Goal: Book appointment/travel/reservation

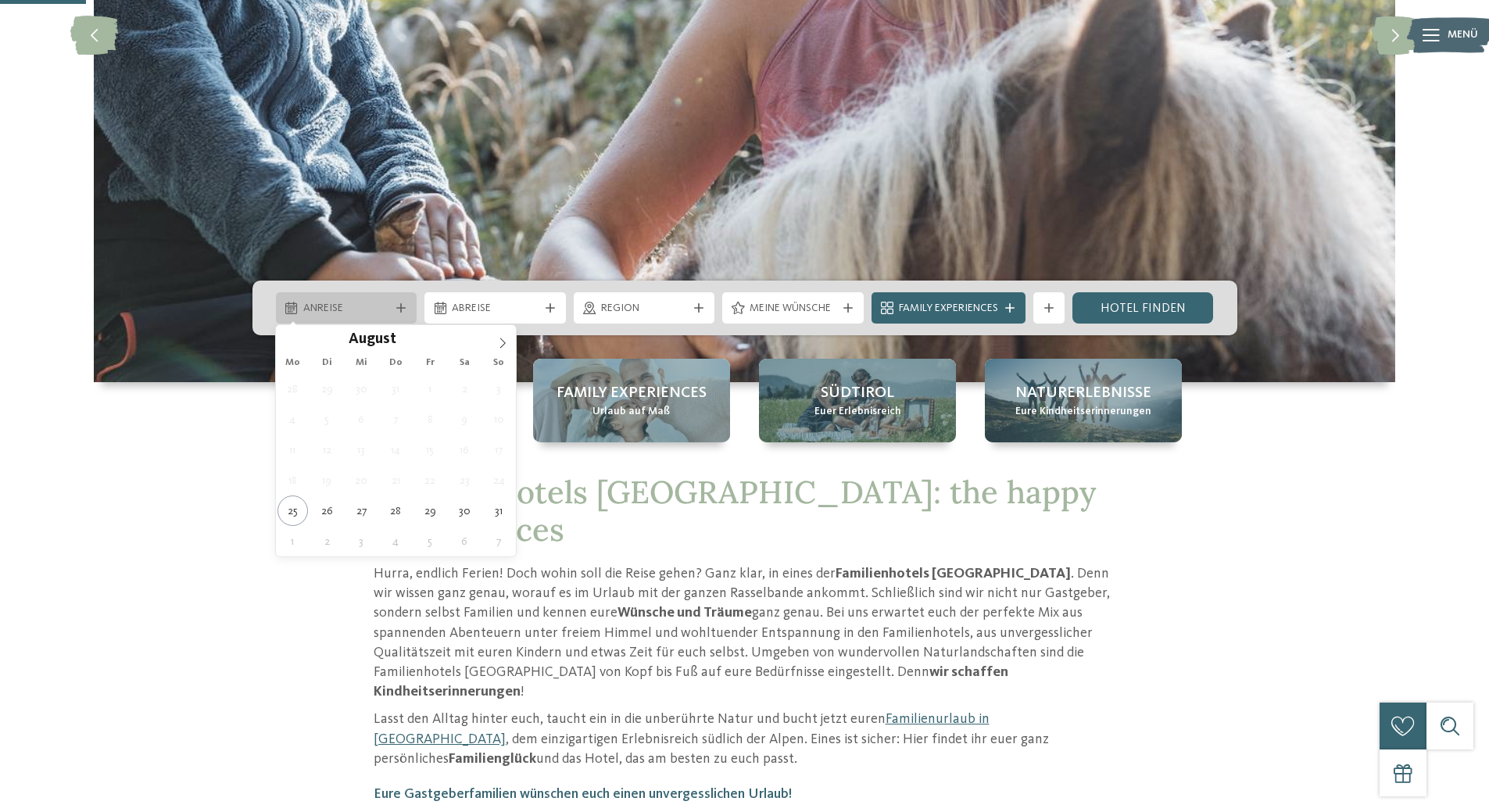
click at [314, 307] on span "Anreise" at bounding box center [346, 309] width 87 height 16
click at [496, 339] on span at bounding box center [503, 339] width 27 height 26
type div "[DATE]"
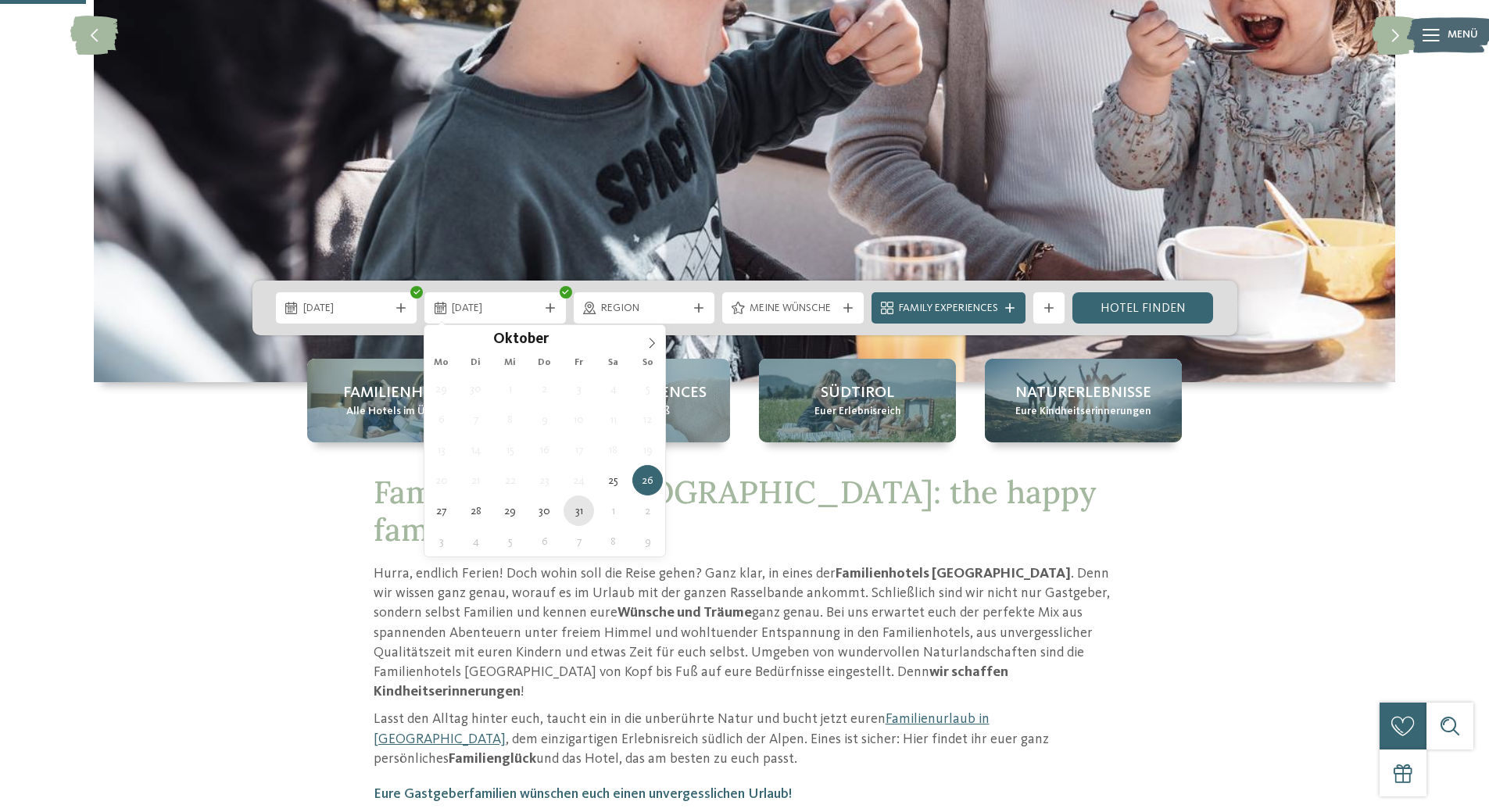
type div "[DATE]"
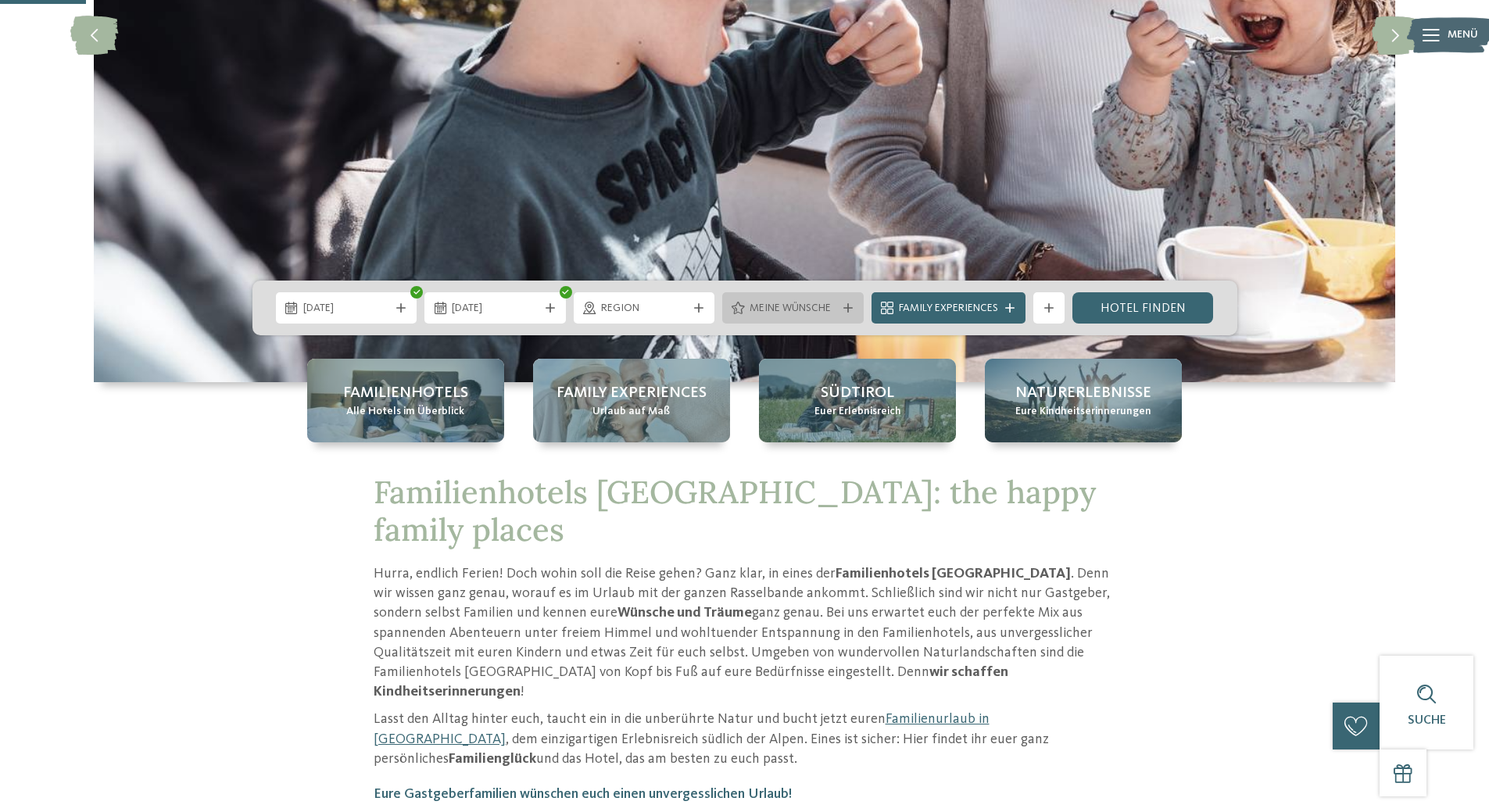
click at [827, 308] on span "Meine Wünsche" at bounding box center [793, 309] width 87 height 16
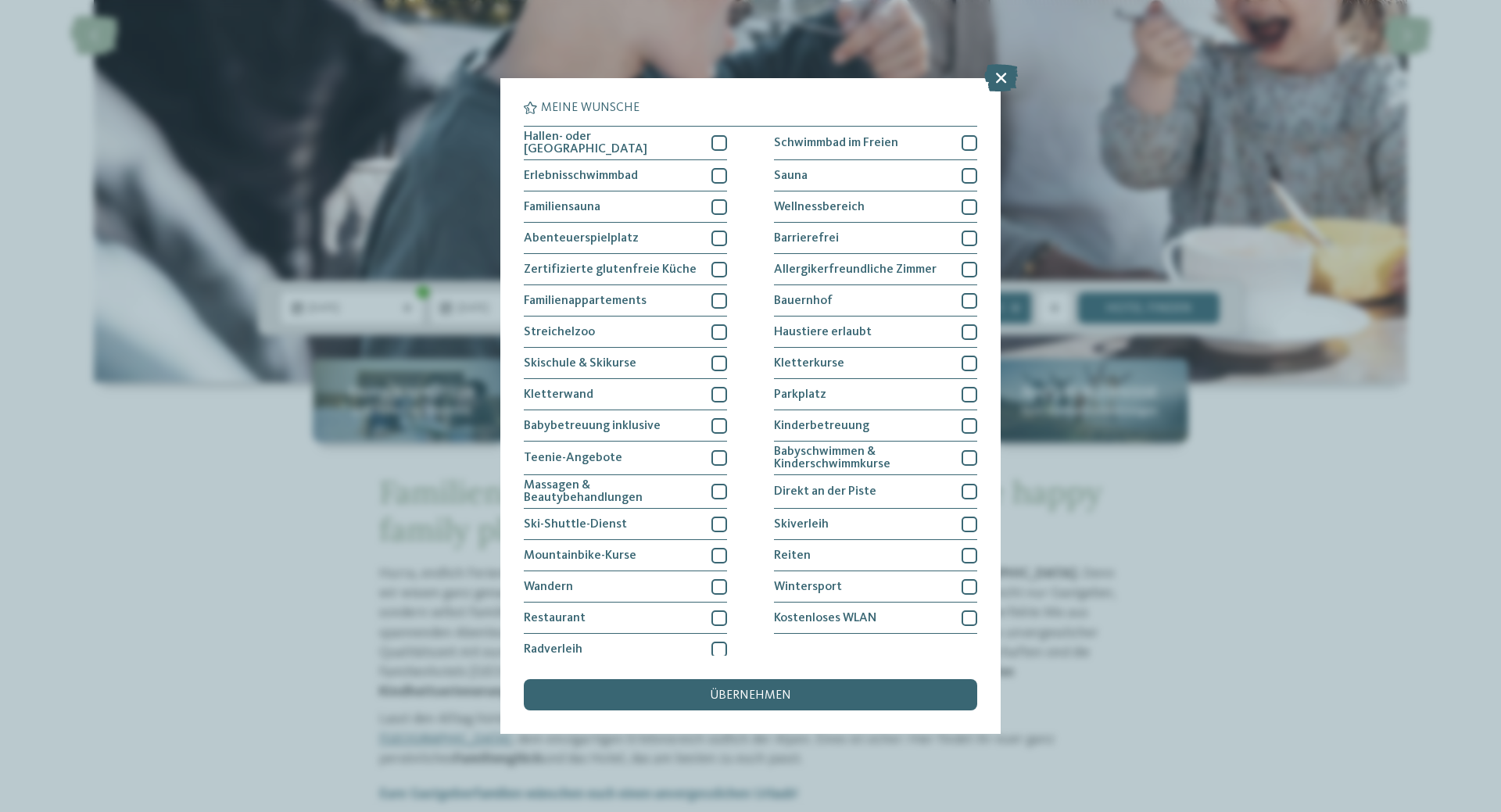
click at [852, 675] on div "Meine Wünsche [GEOGRAPHIC_DATA] Schwimmbad im Freien [GEOGRAPHIC_DATA]" at bounding box center [750, 405] width 453 height 609
click at [849, 697] on div "übernehmen" at bounding box center [750, 695] width 453 height 31
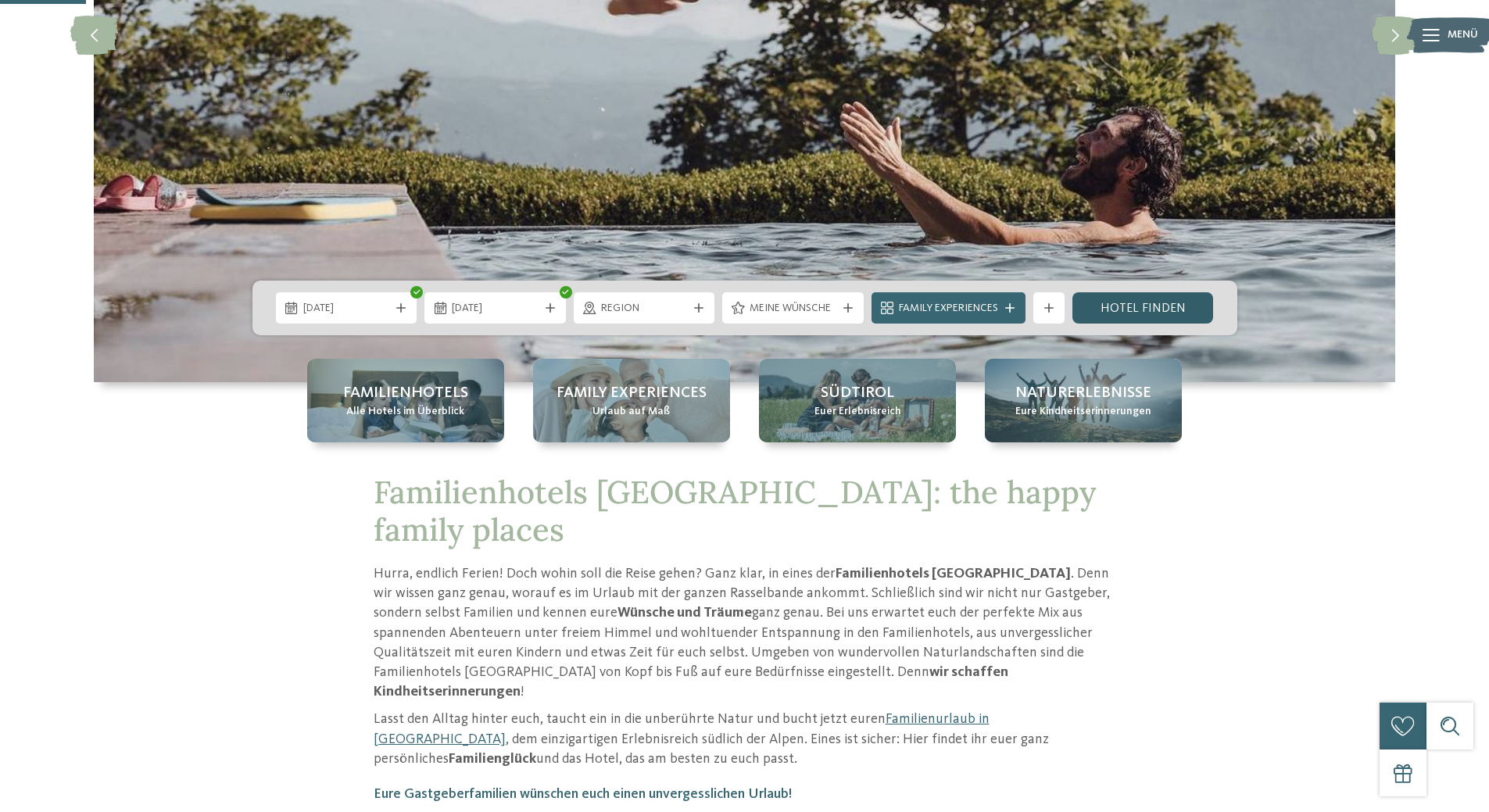
click at [1140, 309] on link "Hotel finden" at bounding box center [1143, 308] width 141 height 31
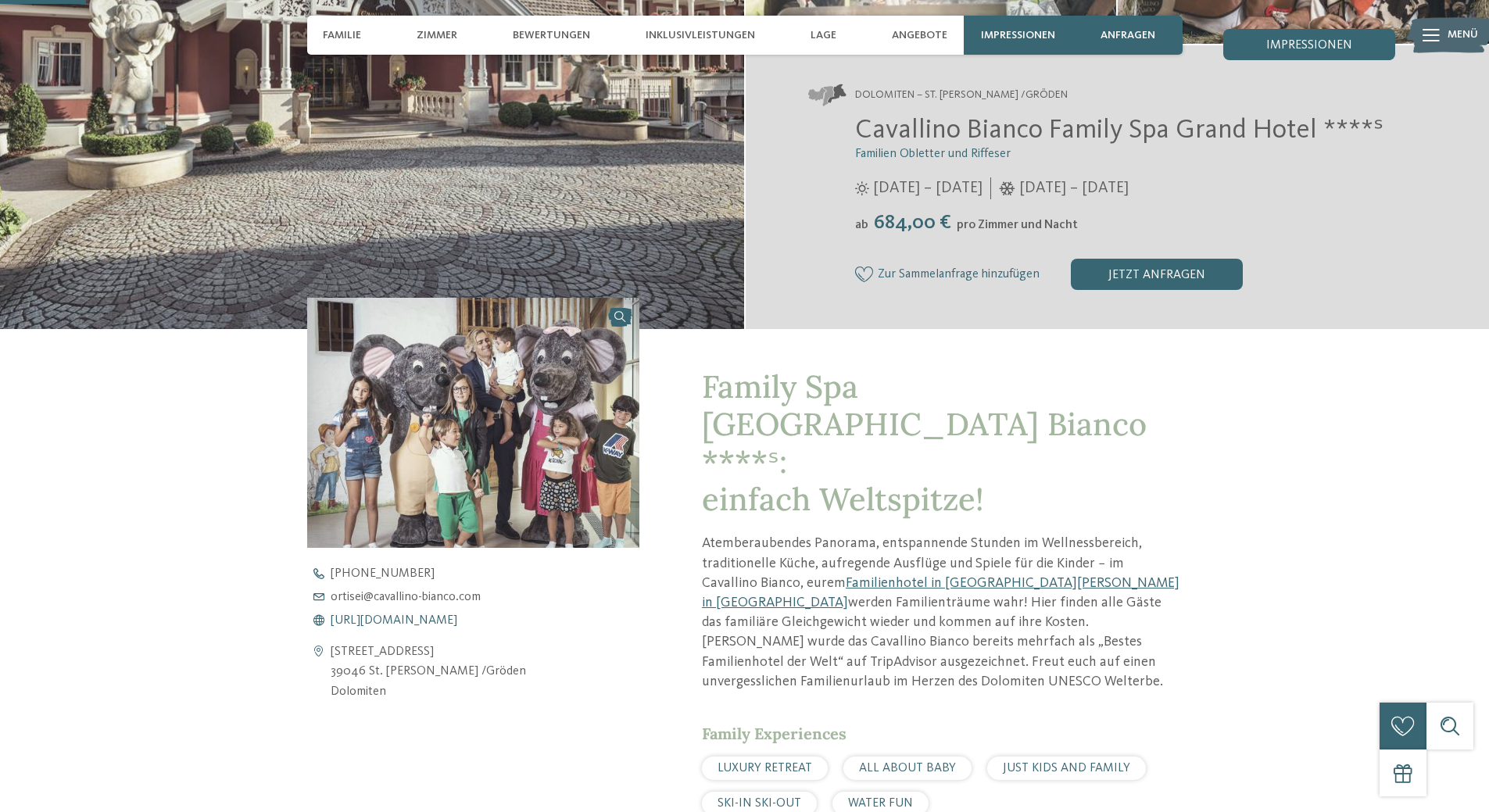
click at [429, 618] on span "https://www.cavallino-bianco.com/de/familienhotel-sudtirol" at bounding box center [394, 620] width 127 height 12
